Goal: Task Accomplishment & Management: Complete application form

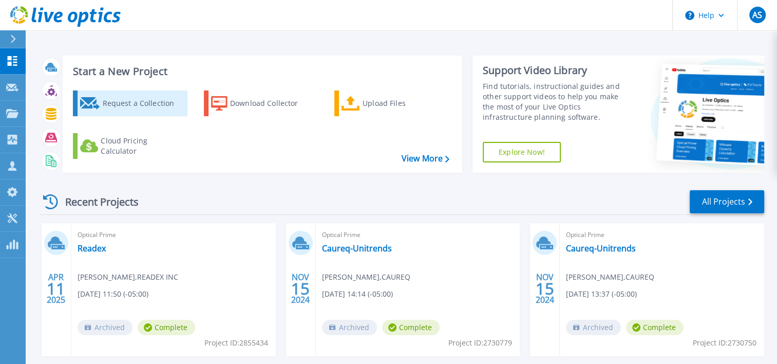
click at [130, 104] on div "Request a Collection" at bounding box center [143, 103] width 82 height 21
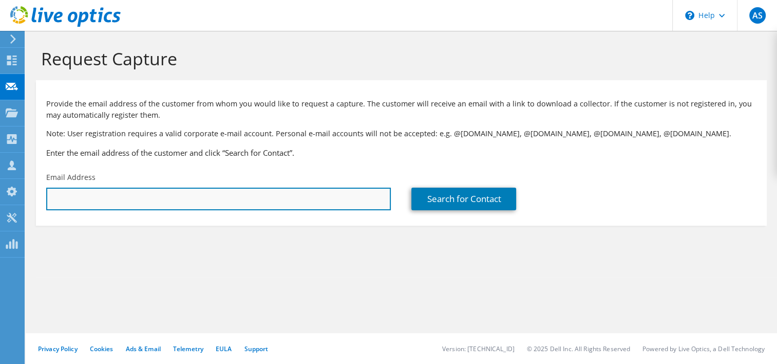
click at [236, 199] on input "text" at bounding box center [218, 198] width 345 height 23
paste input "575046"
click at [185, 192] on input "575046" at bounding box center [218, 198] width 345 height 23
paste input "mfontenot@molpus.com"
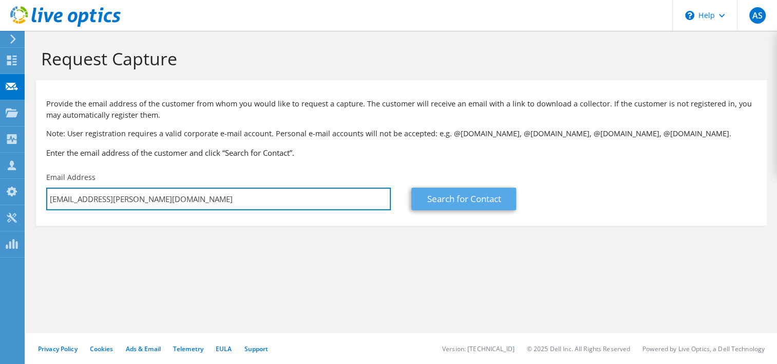
type input "mfontenot@molpus.com"
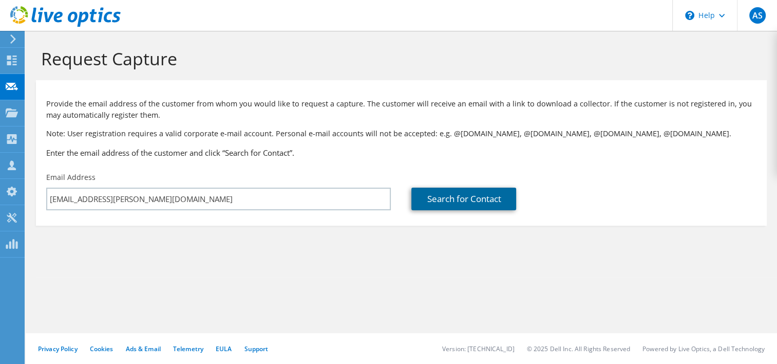
click at [485, 201] on link "Search for Contact" at bounding box center [463, 198] width 105 height 23
type input "MOLPUS TIMBERLANDS MANAGEMENT"
type input "Michael"
type input "Fontenot"
type input "United States"
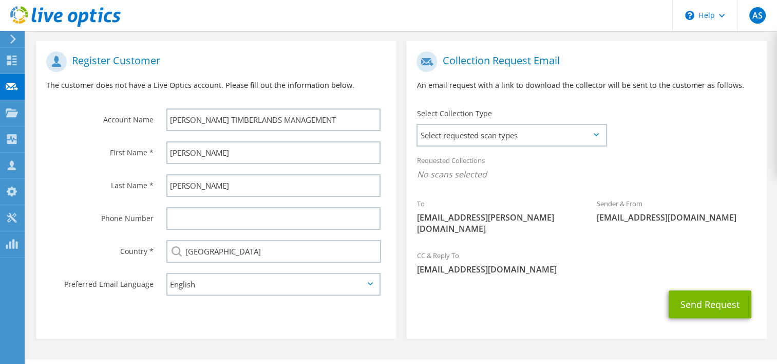
scroll to position [205, 0]
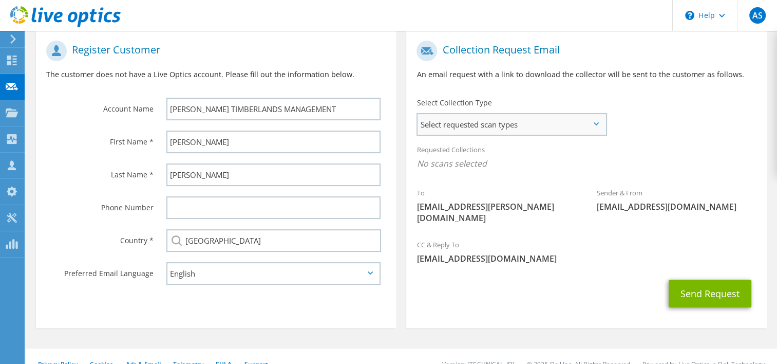
click at [497, 126] on span "Select requested scan types" at bounding box center [511, 124] width 187 height 21
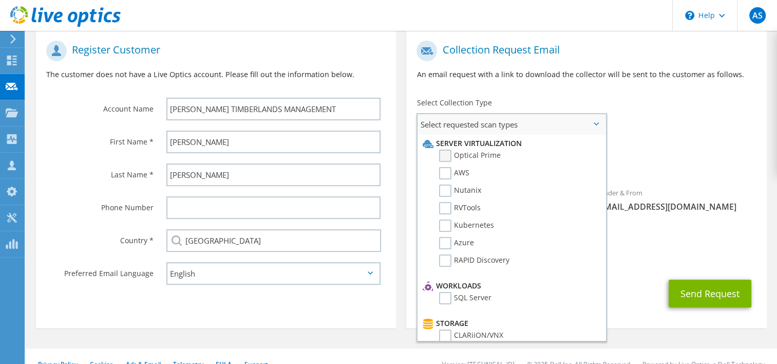
click at [446, 154] on label "Optical Prime" at bounding box center [470, 155] width 62 height 12
click at [0, 0] on input "Optical Prime" at bounding box center [0, 0] width 0 height 0
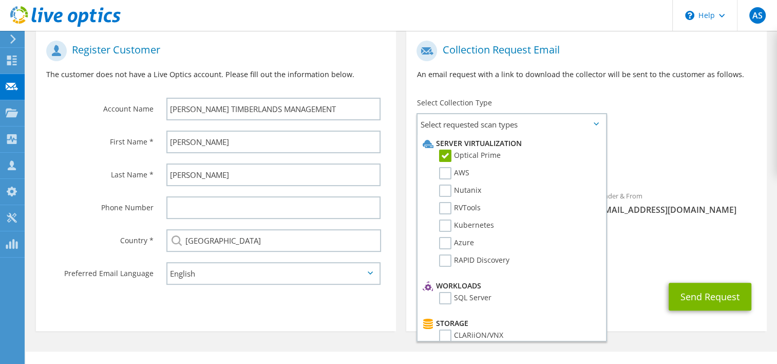
click at [636, 88] on div "Collection Request Email An email request with a link to download the collector…" at bounding box center [586, 63] width 360 height 57
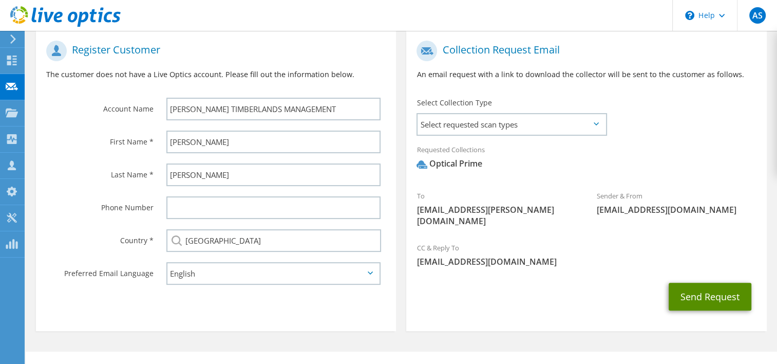
click at [692, 283] on button "Send Request" at bounding box center [710, 297] width 83 height 28
